Goal: Task Accomplishment & Management: Use online tool/utility

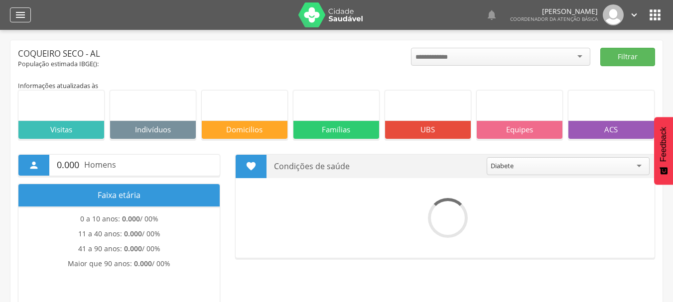
click at [18, 16] on icon "" at bounding box center [20, 15] width 12 height 12
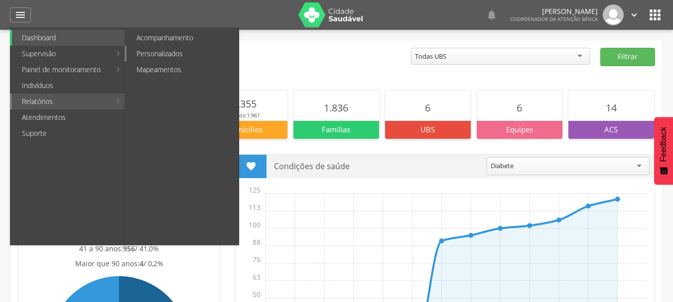
click at [169, 53] on link "Personalizados" at bounding box center [183, 54] width 112 height 16
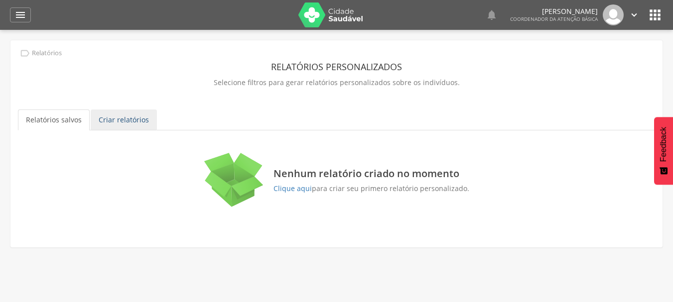
click at [129, 121] on link "Criar relatórios" at bounding box center [124, 120] width 66 height 21
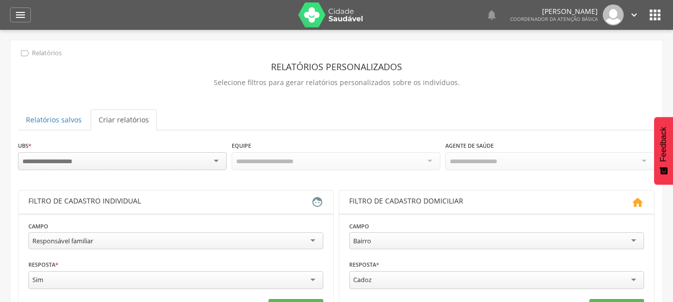
click at [214, 162] on div at bounding box center [122, 161] width 209 height 18
click at [215, 160] on div at bounding box center [122, 161] width 209 height 18
click at [275, 136] on div "**********" at bounding box center [336, 245] width 652 height 411
click at [314, 210] on header "Filtro de cadastro individual " at bounding box center [175, 202] width 315 height 23
click at [314, 200] on icon "" at bounding box center [317, 202] width 12 height 12
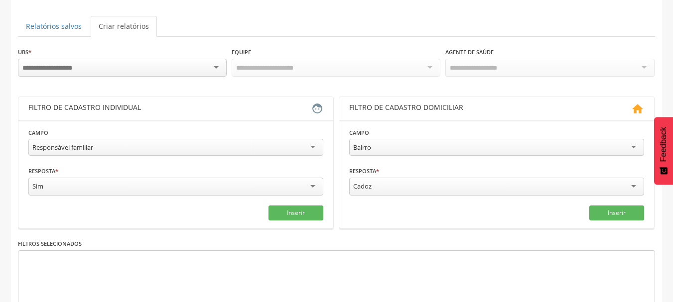
scroll to position [100, 0]
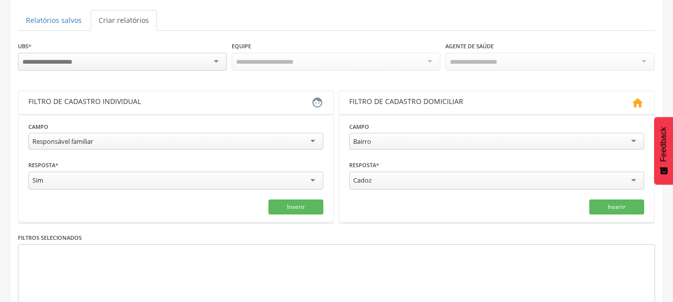
click at [315, 145] on div "Responsável familiar" at bounding box center [175, 141] width 295 height 17
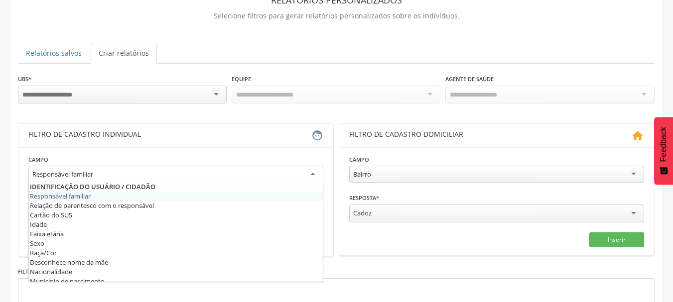
scroll to position [50, 0]
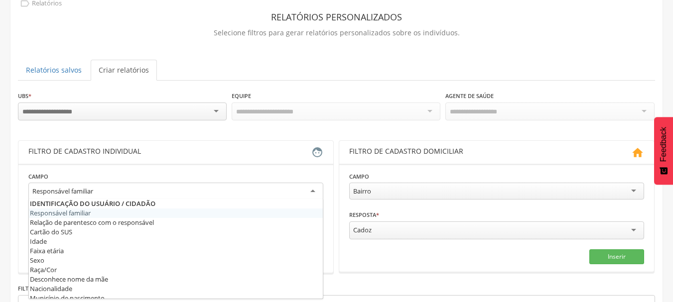
click at [176, 194] on div "Responsável familiar" at bounding box center [175, 192] width 295 height 18
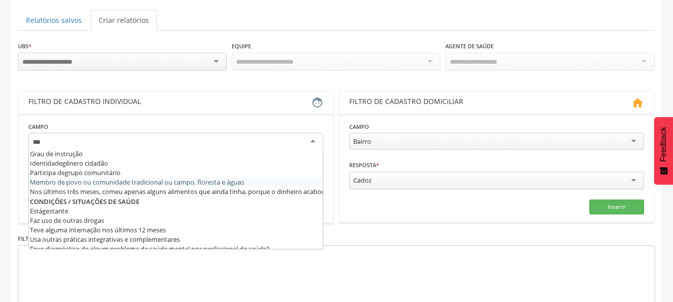
scroll to position [0, 0]
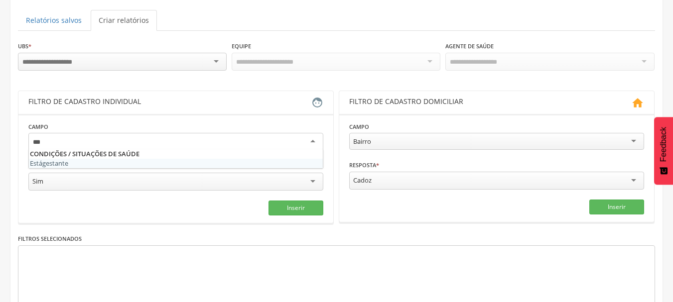
type input "***"
click at [144, 154] on fieldset "Campo Está ges tante Resposta * *** Sim Campo obrigatório Inserir" at bounding box center [175, 169] width 295 height 94
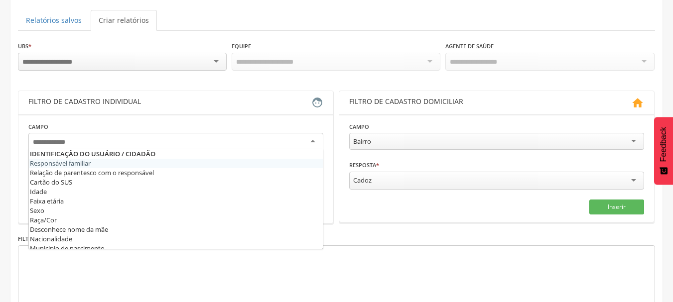
click at [188, 140] on div at bounding box center [175, 142] width 295 height 18
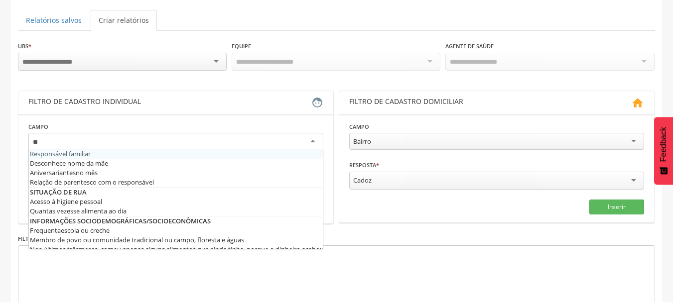
type input "*"
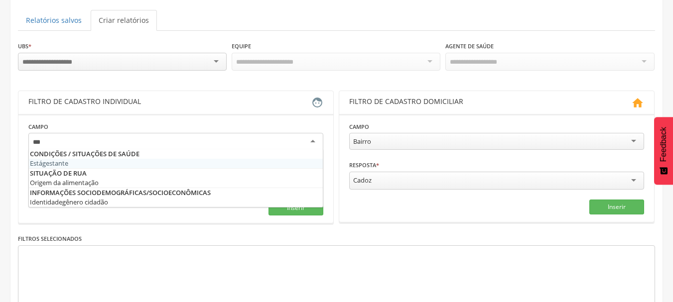
type input "****"
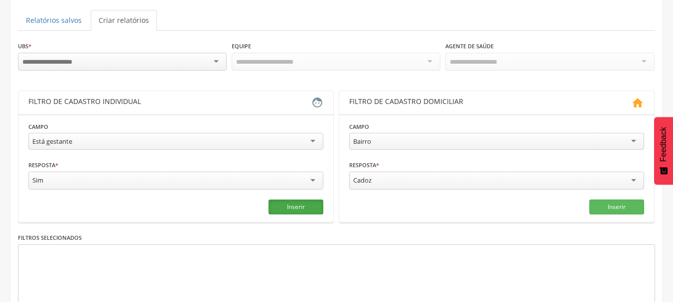
click at [293, 208] on button "Inserir" at bounding box center [296, 207] width 55 height 15
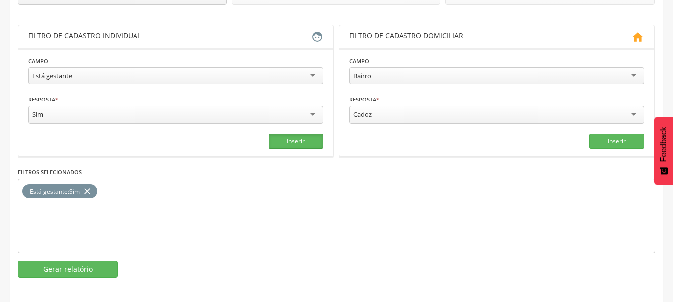
scroll to position [167, 0]
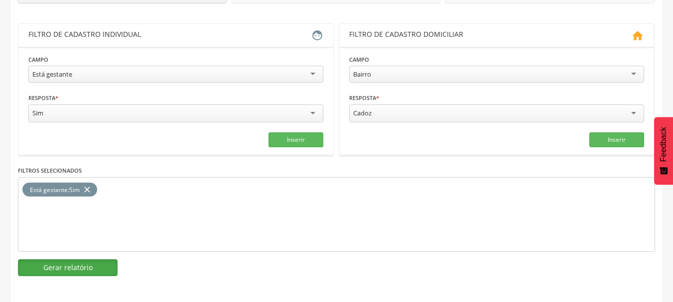
click at [70, 269] on button "Gerar relatório" at bounding box center [68, 268] width 100 height 17
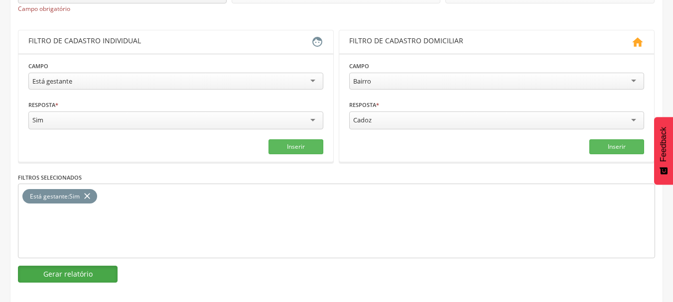
click at [89, 272] on button "Gerar relatório" at bounding box center [68, 274] width 100 height 17
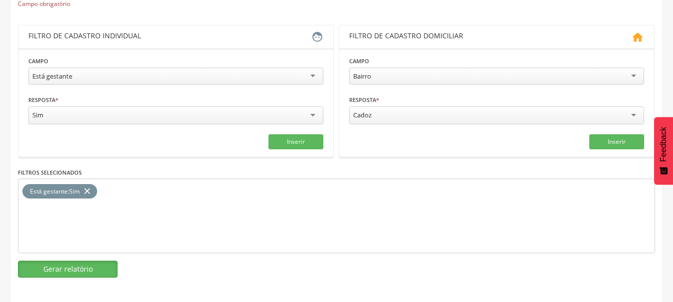
scroll to position [173, 0]
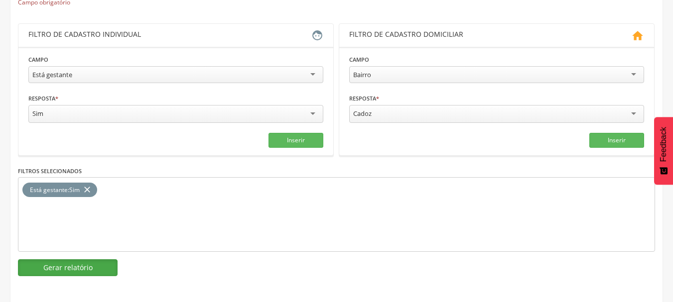
click at [99, 264] on button "Gerar relatório" at bounding box center [68, 268] width 100 height 17
click at [85, 268] on button "Gerar relatório" at bounding box center [68, 268] width 100 height 17
click at [102, 268] on button "Gerar relatório" at bounding box center [68, 268] width 100 height 17
click at [89, 271] on button "Gerar relatório" at bounding box center [68, 268] width 100 height 17
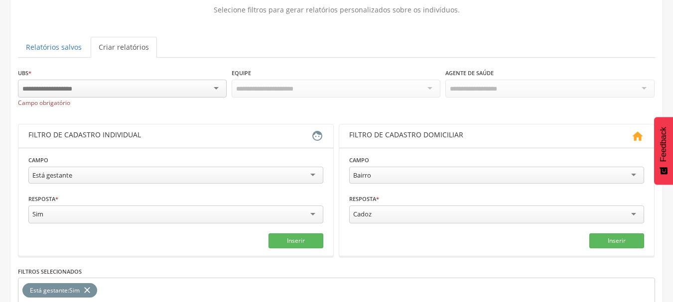
scroll to position [0, 0]
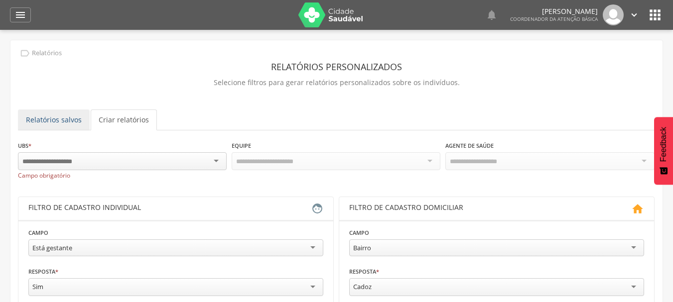
click at [65, 124] on link "Relatórios salvos" at bounding box center [54, 120] width 72 height 21
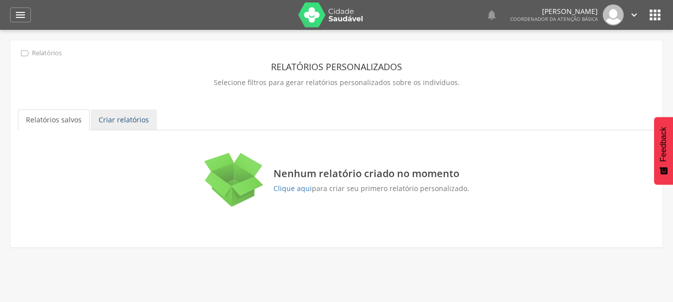
click at [126, 122] on link "Criar relatórios" at bounding box center [124, 120] width 66 height 21
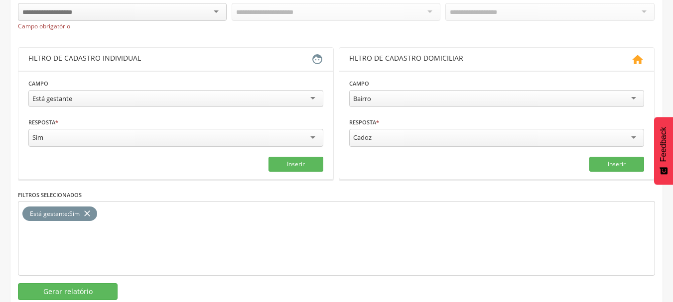
scroll to position [173, 0]
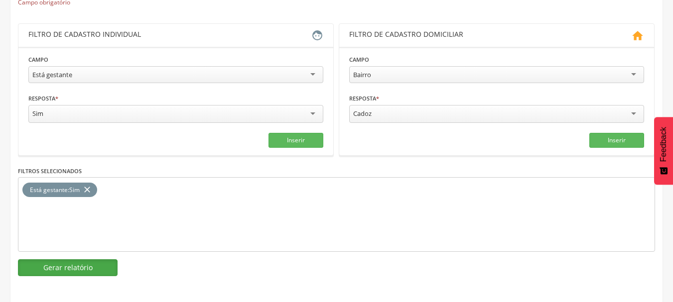
click at [86, 263] on button "Gerar relatório" at bounding box center [68, 268] width 100 height 17
click at [94, 263] on button "Gerar relatório" at bounding box center [68, 268] width 100 height 17
click at [631, 111] on div "Cadoz" at bounding box center [496, 114] width 295 height 18
click at [631, 111] on div "Cadoz" at bounding box center [496, 113] width 295 height 17
click at [99, 272] on button "Gerar relatório" at bounding box center [68, 268] width 100 height 17
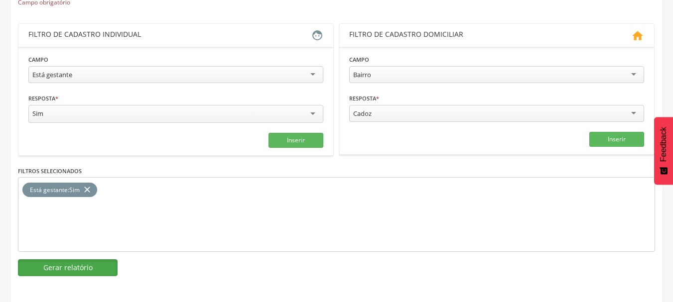
click at [97, 263] on button "Gerar relatório" at bounding box center [68, 268] width 100 height 17
click at [299, 138] on button "Inserir" at bounding box center [296, 140] width 55 height 15
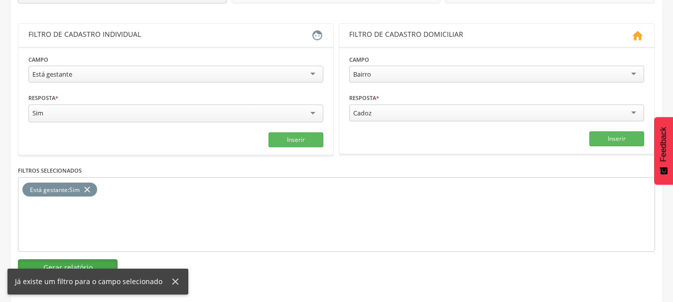
click at [87, 262] on button "Gerar relatório" at bounding box center [68, 268] width 100 height 17
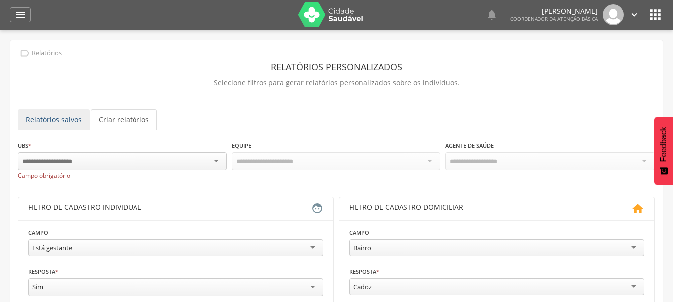
click at [75, 123] on link "Relatórios salvos" at bounding box center [54, 120] width 72 height 21
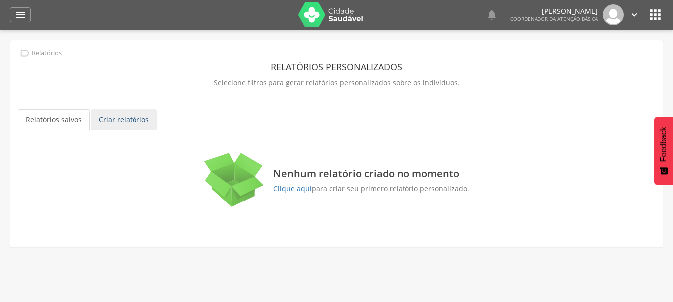
click at [101, 114] on link "Criar relatórios" at bounding box center [124, 120] width 66 height 21
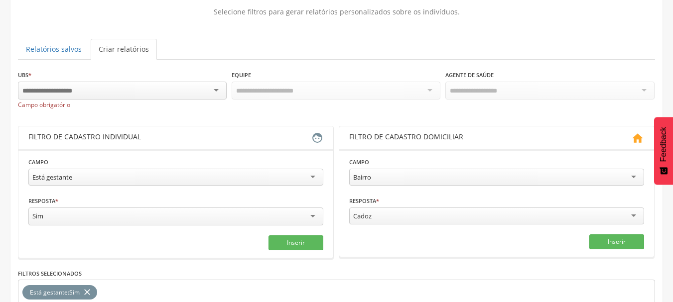
scroll to position [173, 0]
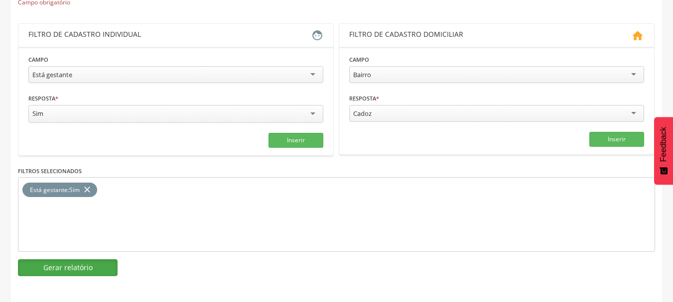
click at [95, 260] on button "Gerar relatório" at bounding box center [68, 268] width 100 height 17
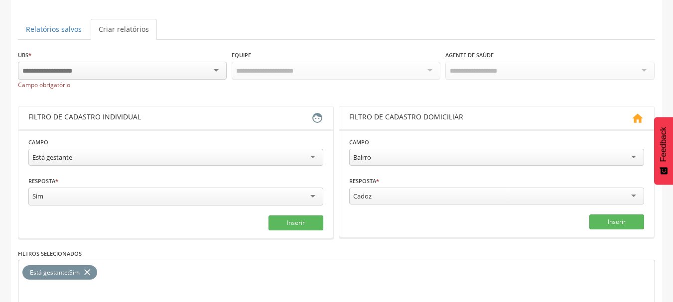
scroll to position [0, 0]
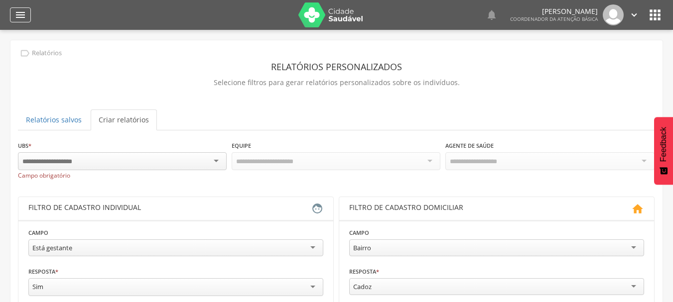
click at [20, 17] on icon "" at bounding box center [20, 15] width 12 height 12
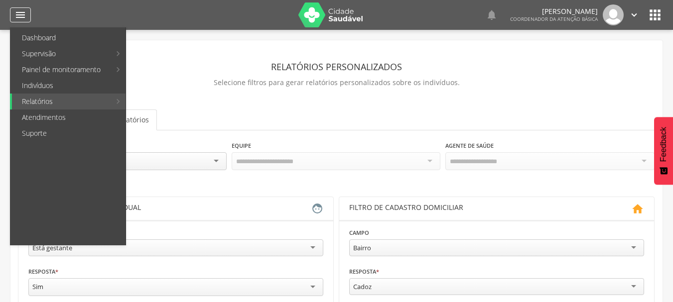
click at [22, 13] on icon "" at bounding box center [20, 15] width 12 height 12
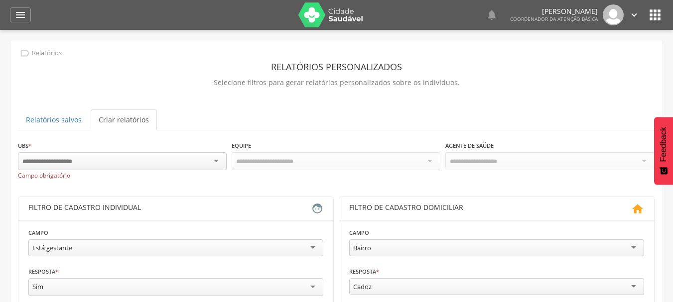
click at [650, 11] on icon "" at bounding box center [655, 15] width 16 height 16
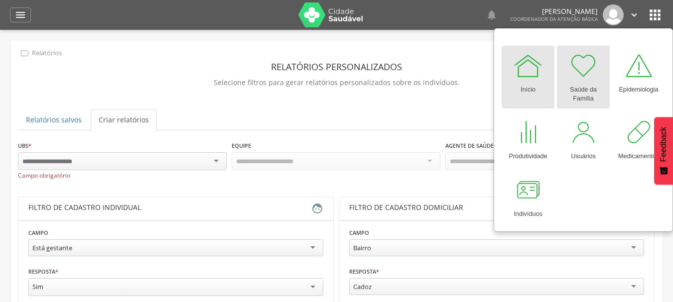
click at [584, 66] on div at bounding box center [584, 66] width 30 height 30
